Goal: Task Accomplishment & Management: Manage account settings

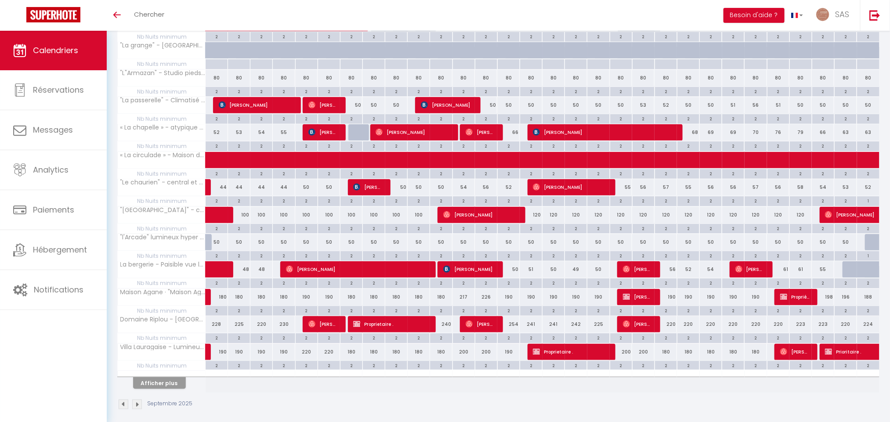
scroll to position [377, 0]
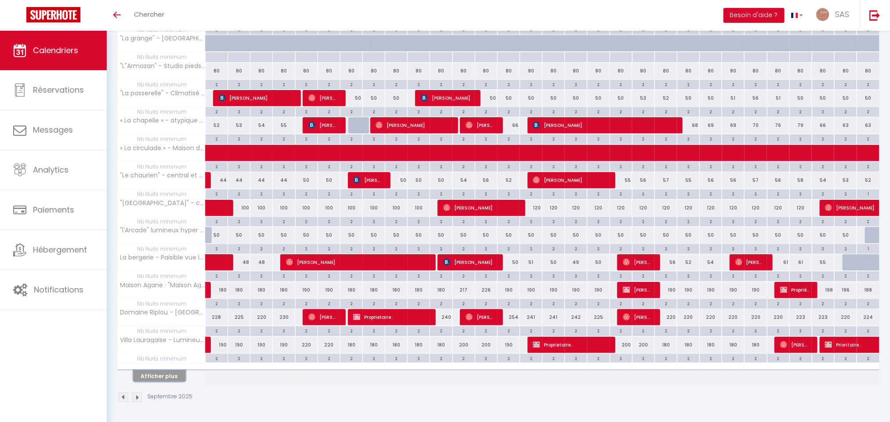
click at [173, 378] on button "Afficher plus" at bounding box center [159, 376] width 53 height 12
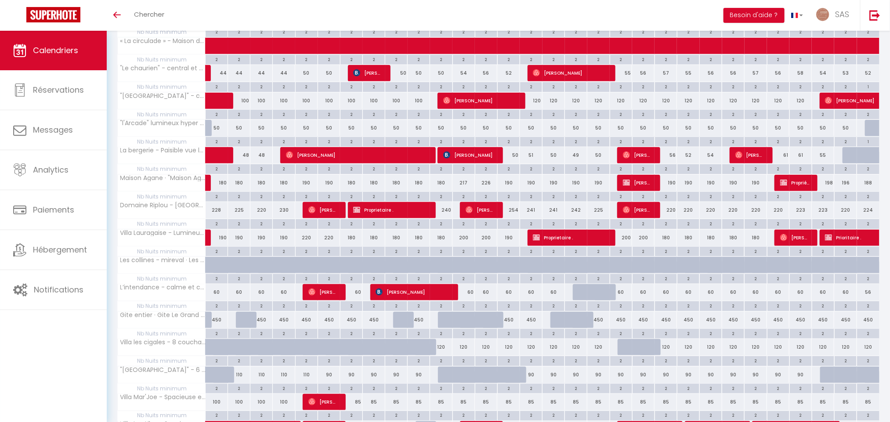
scroll to position [443, 0]
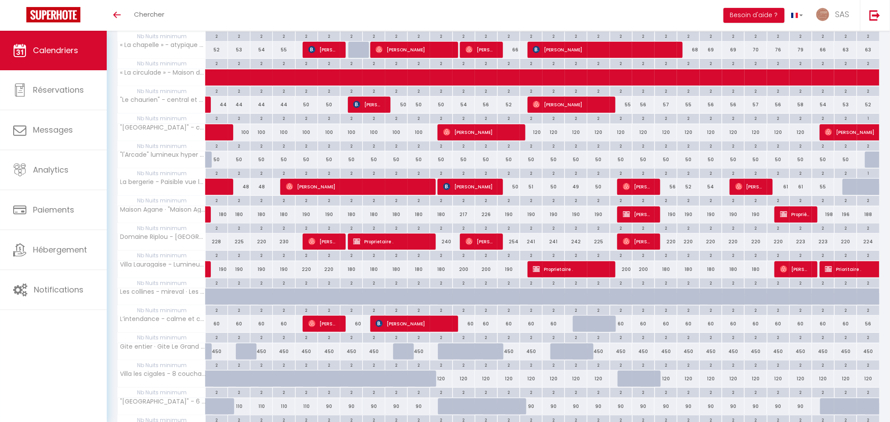
click at [224, 177] on div "2" at bounding box center [217, 173] width 22 height 8
type input "2"
type input "Lun 01 Septembre 2025"
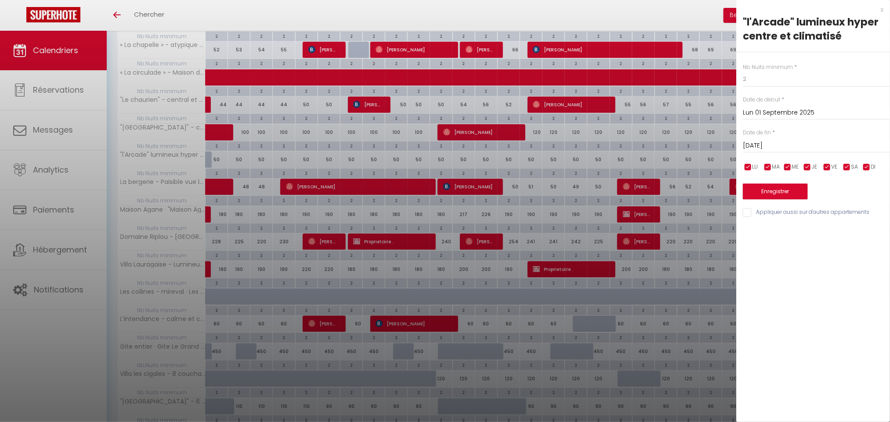
click at [835, 148] on input "[DATE]" at bounding box center [816, 145] width 147 height 11
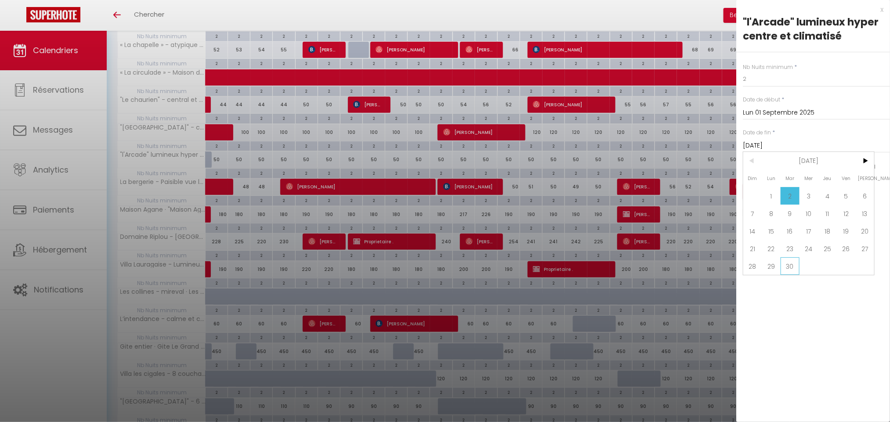
click at [795, 267] on span "30" at bounding box center [789, 266] width 19 height 18
type input "[DATE]"
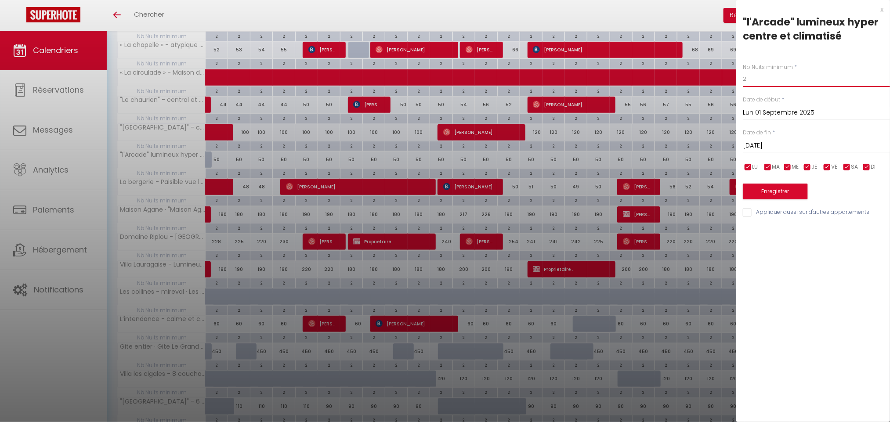
drag, startPoint x: 769, startPoint y: 79, endPoint x: 726, endPoint y: 79, distance: 43.0
click at [728, 79] on body "🟢 Des questions ou besoin d'assistance pour la migration AirBnB? Connectez-vous…" at bounding box center [445, 162] width 890 height 1148
type input "1"
click at [788, 188] on button "Enregistrer" at bounding box center [775, 192] width 65 height 16
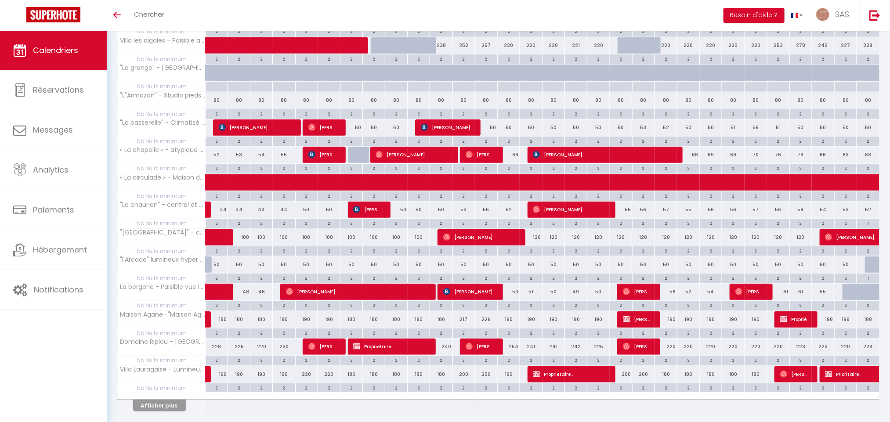
scroll to position [377, 0]
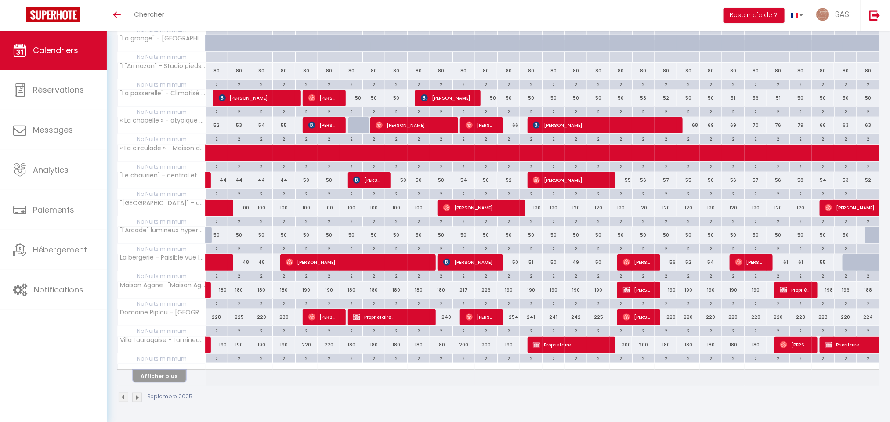
click at [171, 376] on button "Afficher plus" at bounding box center [159, 376] width 53 height 12
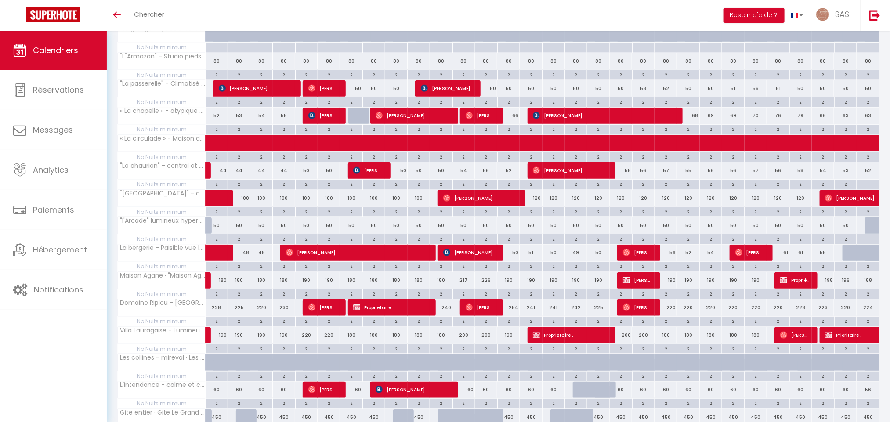
click at [215, 243] on div "2" at bounding box center [217, 238] width 22 height 8
type input "2"
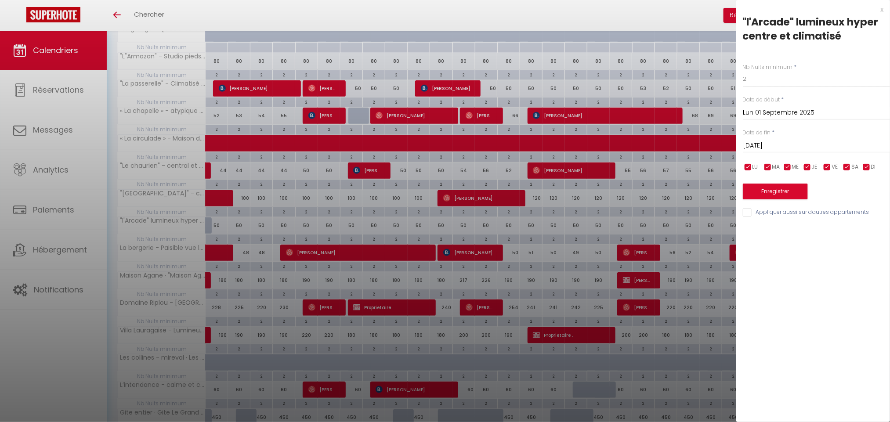
click at [783, 147] on input "[DATE]" at bounding box center [816, 145] width 147 height 11
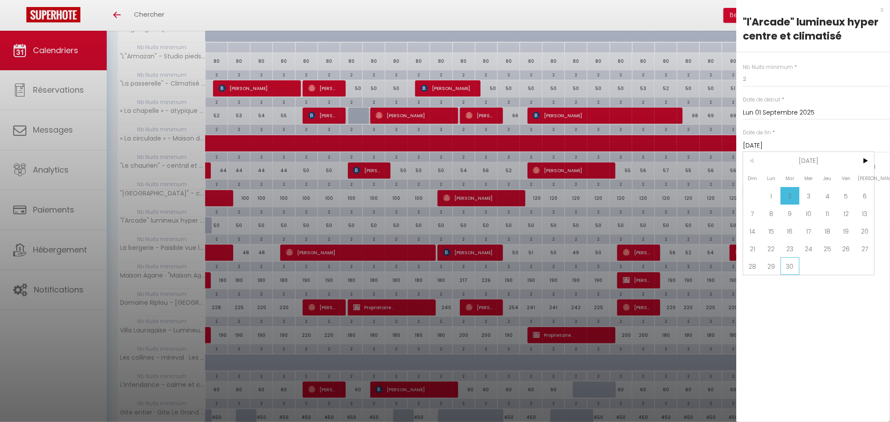
click at [792, 270] on span "30" at bounding box center [789, 266] width 19 height 18
type input "[DATE]"
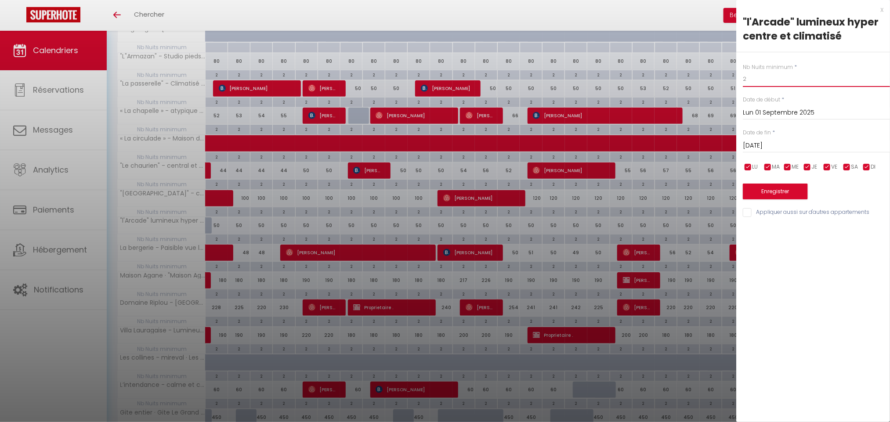
drag, startPoint x: 767, startPoint y: 82, endPoint x: 739, endPoint y: 86, distance: 28.4
click at [739, 86] on div "Nb Nuits minimum * 2 Date de début * [DATE] < [DATE] > Dim Lun Mar Mer Jeu Ven …" at bounding box center [813, 135] width 154 height 166
type input "1"
click at [792, 188] on button "Enregistrer" at bounding box center [775, 192] width 65 height 16
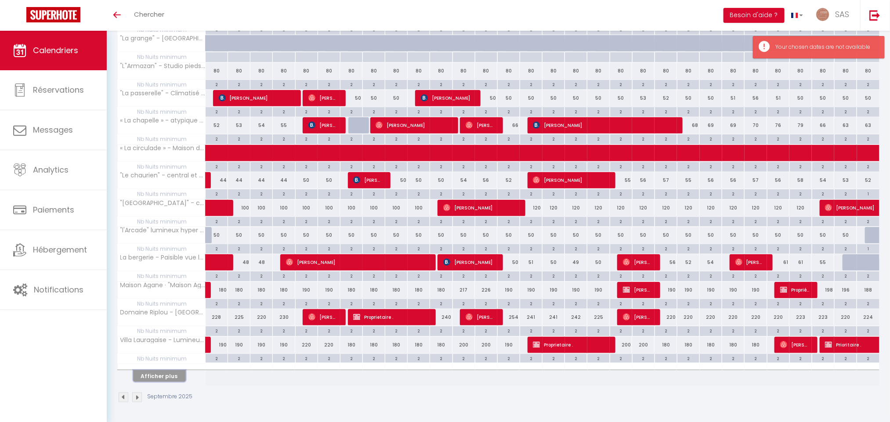
click at [178, 372] on button "Afficher plus" at bounding box center [159, 376] width 53 height 12
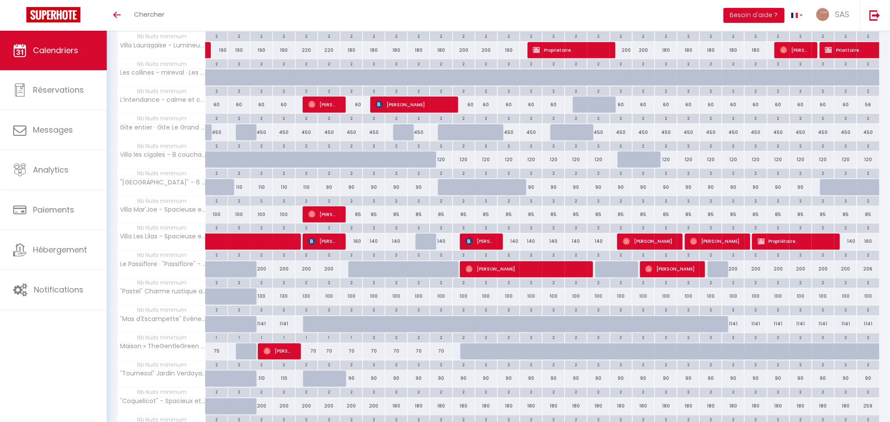
scroll to position [443, 0]
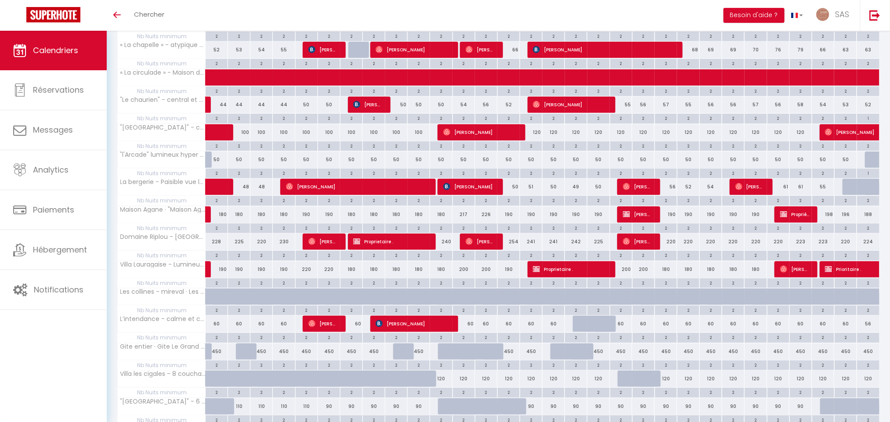
click at [351, 164] on div "50" at bounding box center [351, 159] width 22 height 16
type input "50"
type input "Dim 07 Septembre 2025"
type input "Lun 08 Septembre 2025"
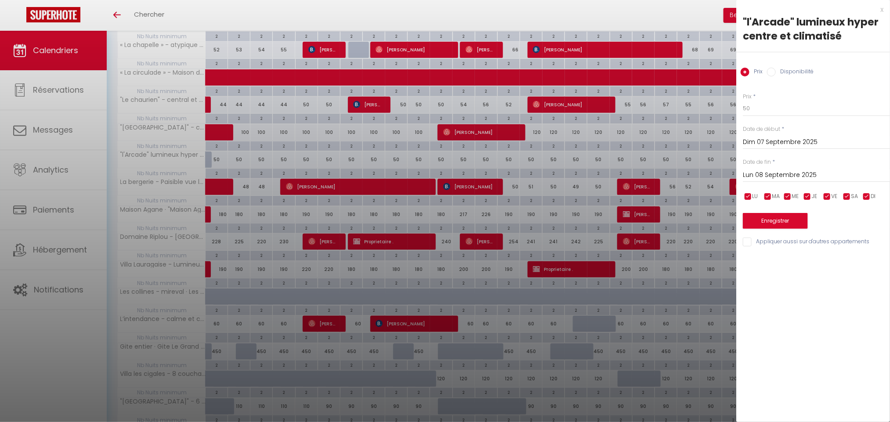
click at [804, 145] on input "Dim 07 Septembre 2025" at bounding box center [816, 142] width 147 height 11
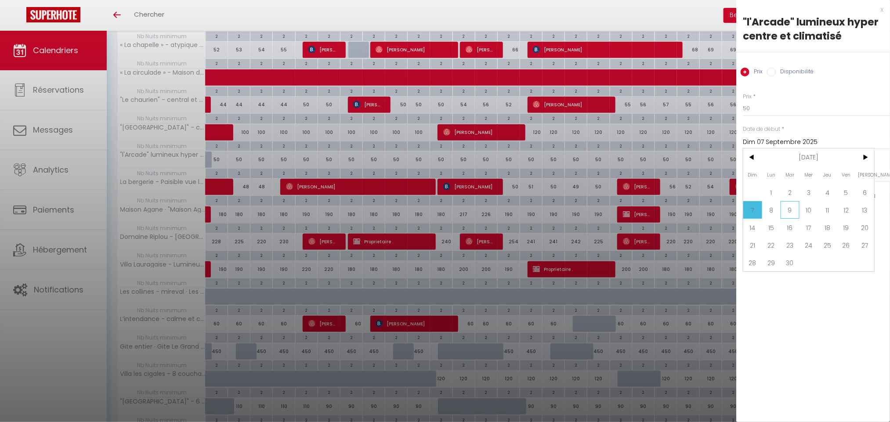
click at [790, 210] on span "9" at bounding box center [789, 210] width 19 height 18
type input "[DATE]"
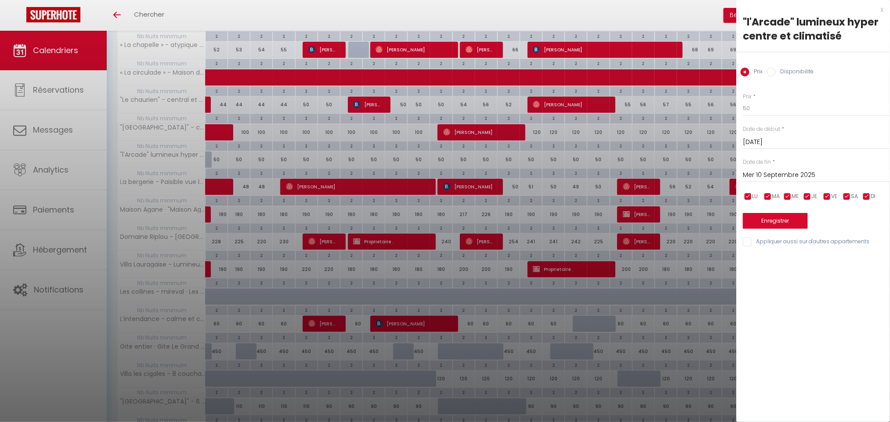
click at [789, 173] on input "Mer 10 Septembre 2025" at bounding box center [816, 174] width 147 height 11
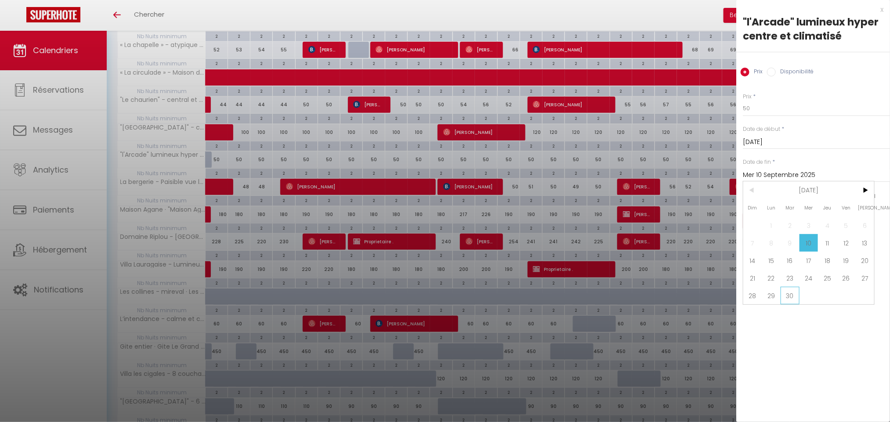
click at [795, 298] on span "30" at bounding box center [789, 296] width 19 height 18
type input "[DATE]"
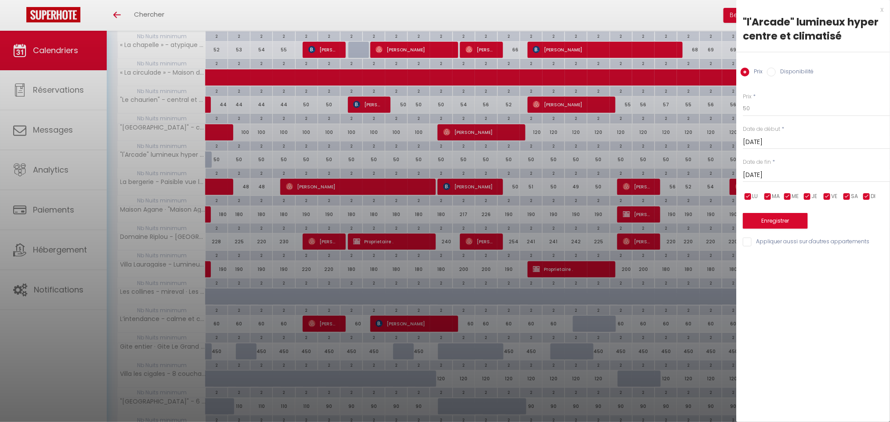
click at [878, 13] on div "x" at bounding box center [809, 9] width 147 height 11
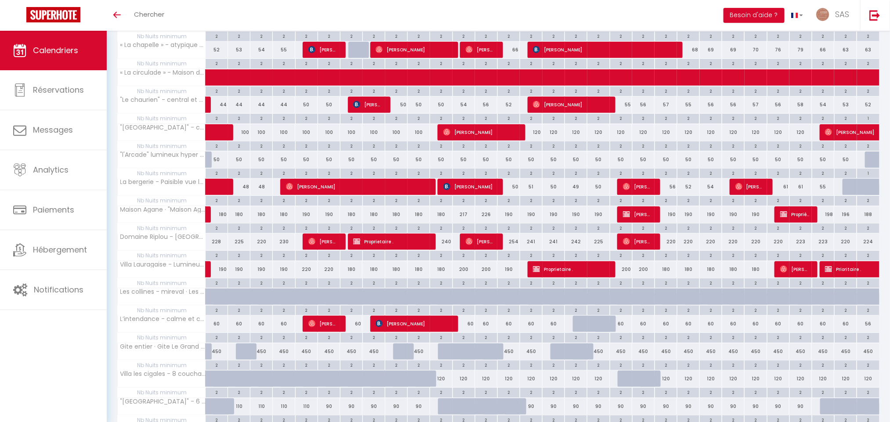
click at [398, 177] on div "2" at bounding box center [396, 173] width 22 height 8
type input "2"
type input "[DATE]"
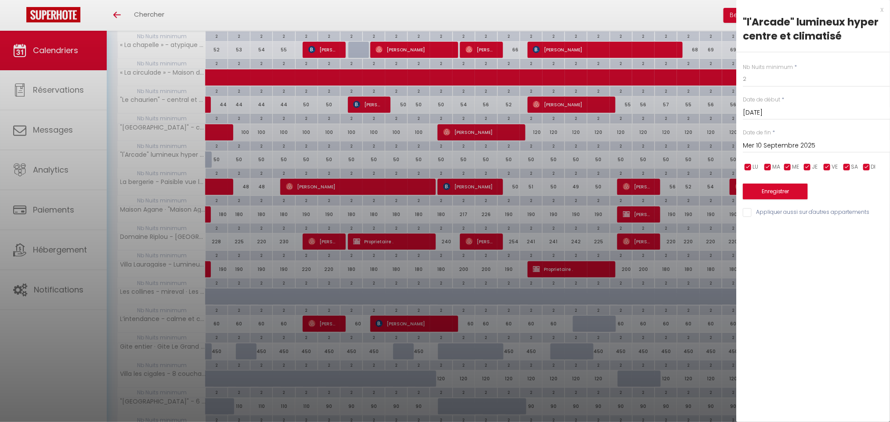
click at [801, 151] on div "[DATE] < [DATE] > Dim Lun Mar Mer Jeu Ven Sam 1 2 3 4 5 6 7 8 9 10 11 12 13 14 …" at bounding box center [816, 145] width 147 height 16
click at [806, 148] on input "Mer 10 Septembre 2025" at bounding box center [816, 145] width 147 height 11
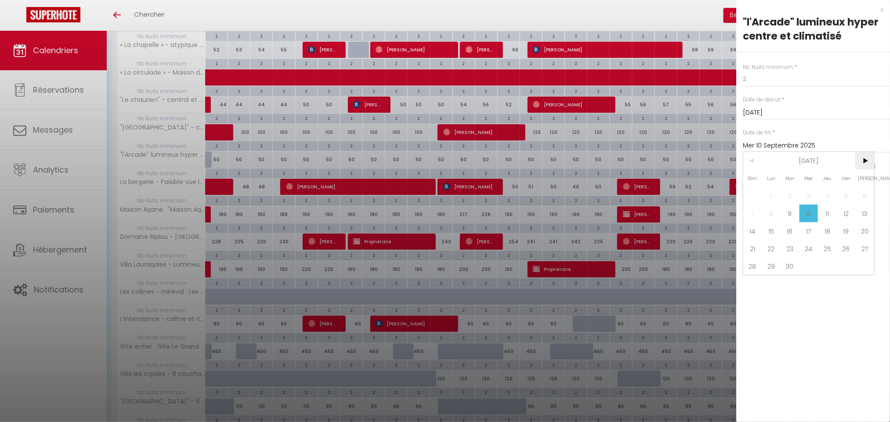
click at [861, 163] on span ">" at bounding box center [864, 161] width 19 height 18
click at [849, 271] on span "31" at bounding box center [846, 266] width 19 height 18
type input "Ven 31 Octobre 2025"
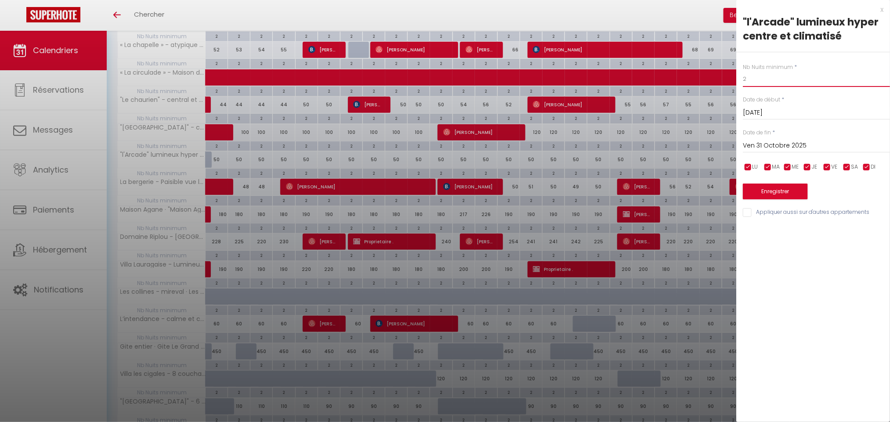
drag, startPoint x: 758, startPoint y: 73, endPoint x: 738, endPoint y: 79, distance: 21.1
click at [738, 79] on div "Nb Nuits minimum * 2 Date de début * [DATE] < [DATE] > Dim Lun Mar Mer Jeu Ven …" at bounding box center [813, 135] width 154 height 166
type input "1"
click at [795, 199] on button "Enregistrer" at bounding box center [775, 192] width 65 height 16
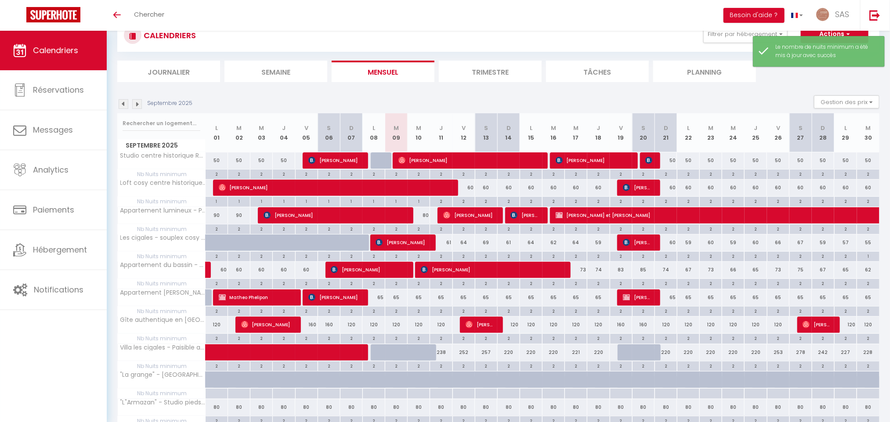
scroll to position [377, 0]
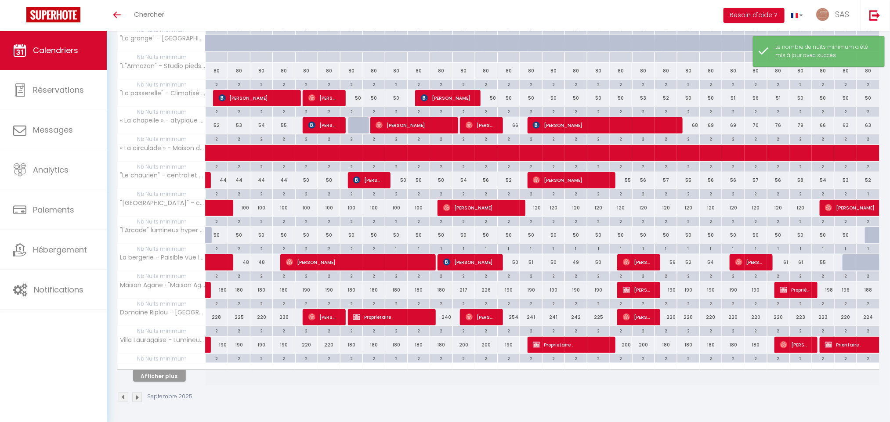
click at [401, 232] on div "50" at bounding box center [396, 235] width 22 height 16
type input "50"
type input "[DATE]"
type input "Mer 10 Septembre 2025"
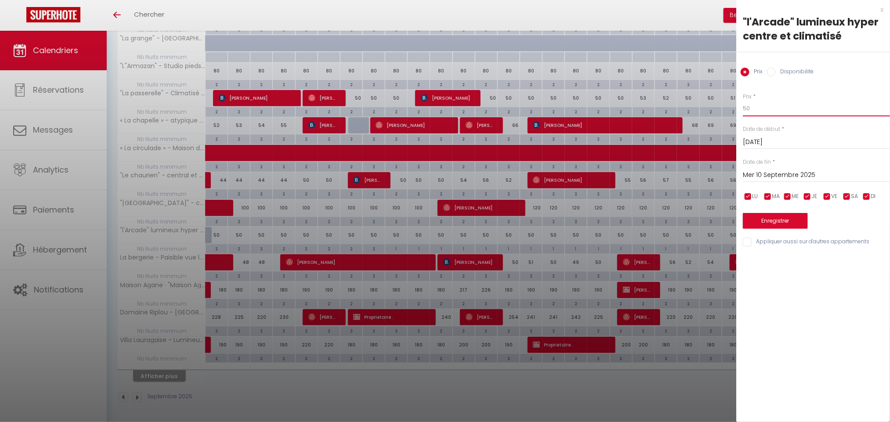
drag, startPoint x: 761, startPoint y: 108, endPoint x: 720, endPoint y: 108, distance: 41.7
click at [720, 108] on body "🟢 Des questions ou besoin d'assistance pour la migration AirBnB? Connectez-vous…" at bounding box center [445, 43] width 890 height 758
type input "45"
click at [783, 176] on input "Mer 10 Septembre 2025" at bounding box center [816, 174] width 147 height 11
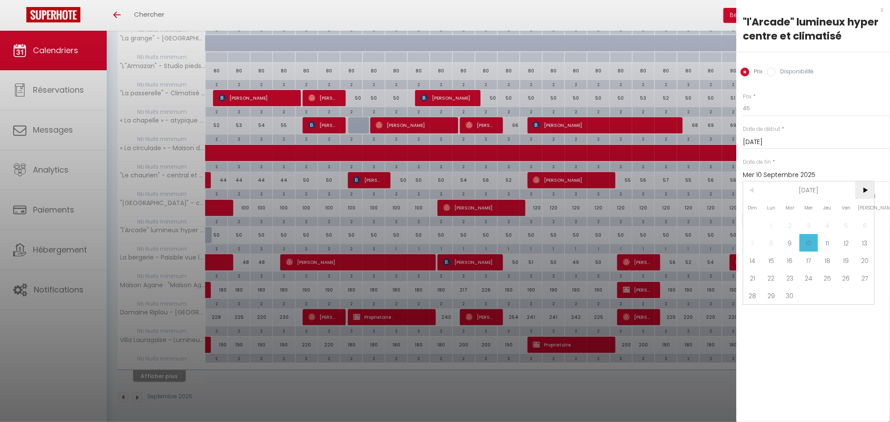
drag, startPoint x: 866, startPoint y: 193, endPoint x: 855, endPoint y: 197, distance: 11.7
click at [865, 193] on span ">" at bounding box center [864, 190] width 19 height 18
click at [841, 292] on span "31" at bounding box center [846, 296] width 19 height 18
type input "Ven 31 Octobre 2025"
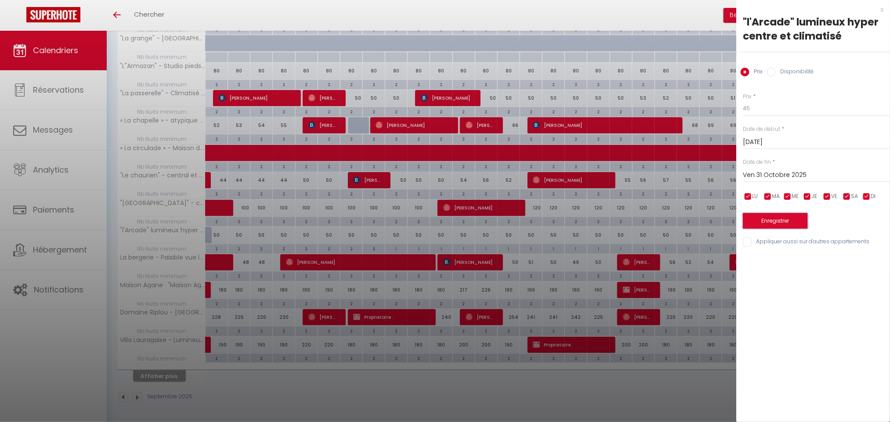
click at [769, 223] on button "Enregistrer" at bounding box center [775, 221] width 65 height 16
